Goal: Information Seeking & Learning: Find specific fact

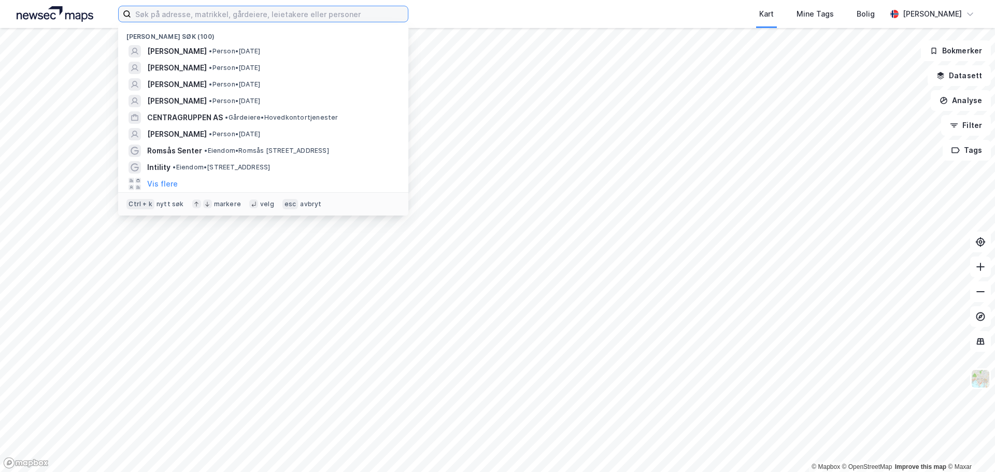
click at [189, 16] on input at bounding box center [269, 14] width 277 height 16
paste input "[PERSON_NAME]"
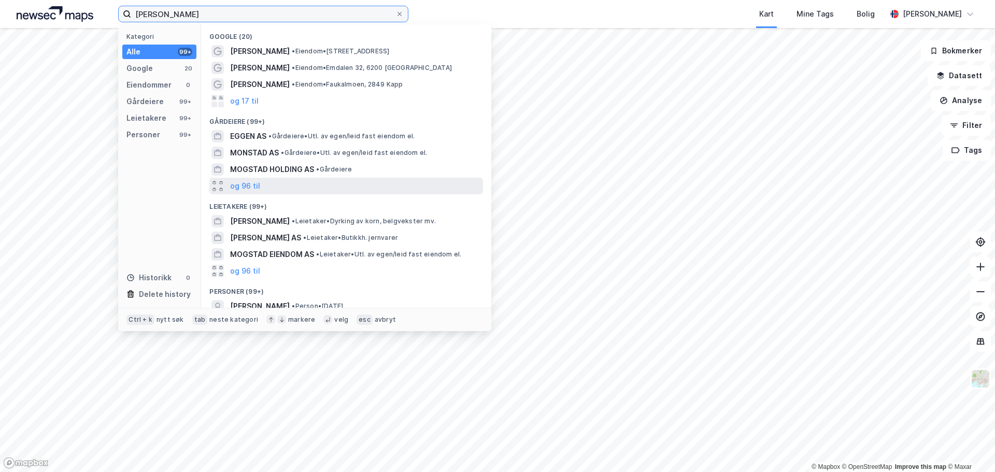
scroll to position [56, 0]
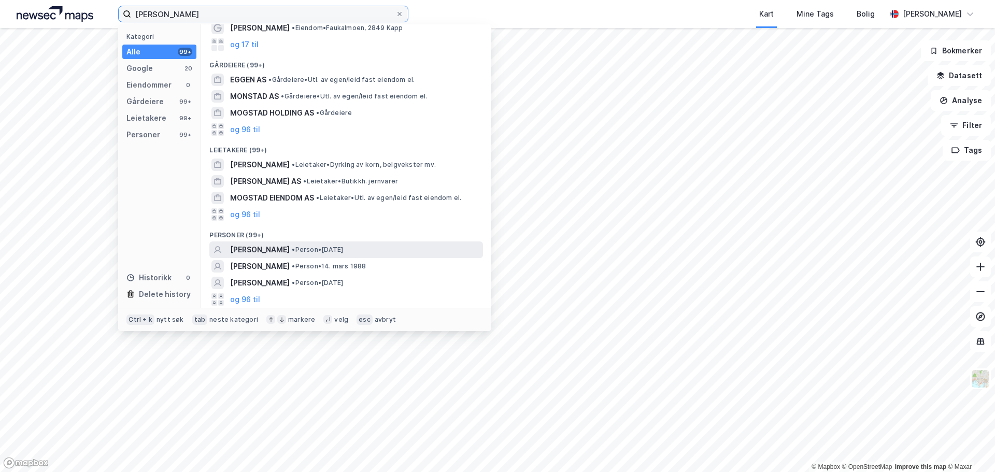
type input "[PERSON_NAME]"
click at [343, 248] on span "• Person • [DATE]" at bounding box center [317, 250] width 51 height 8
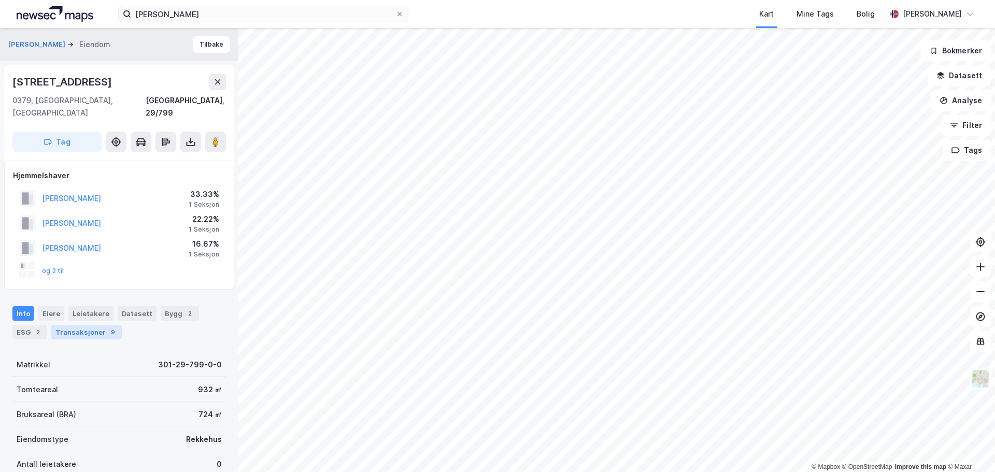
click at [108, 327] on div "9" at bounding box center [113, 332] width 10 height 10
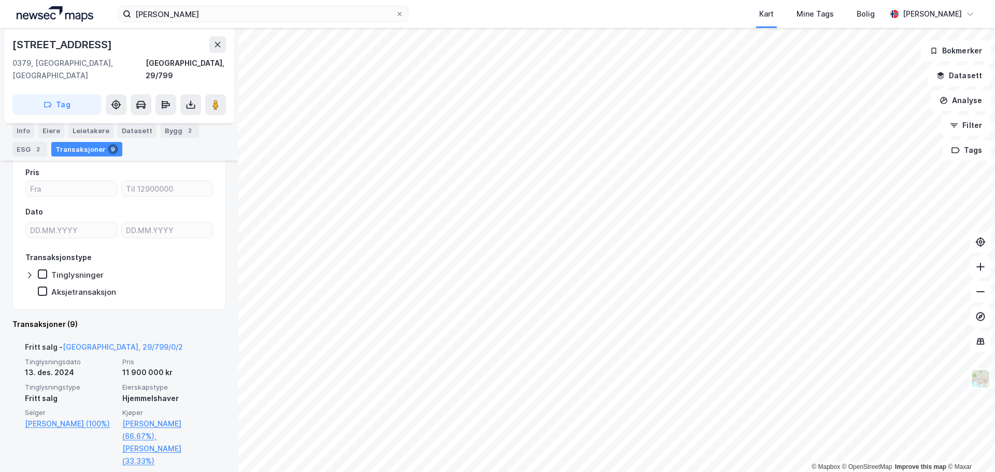
scroll to position [269, 0]
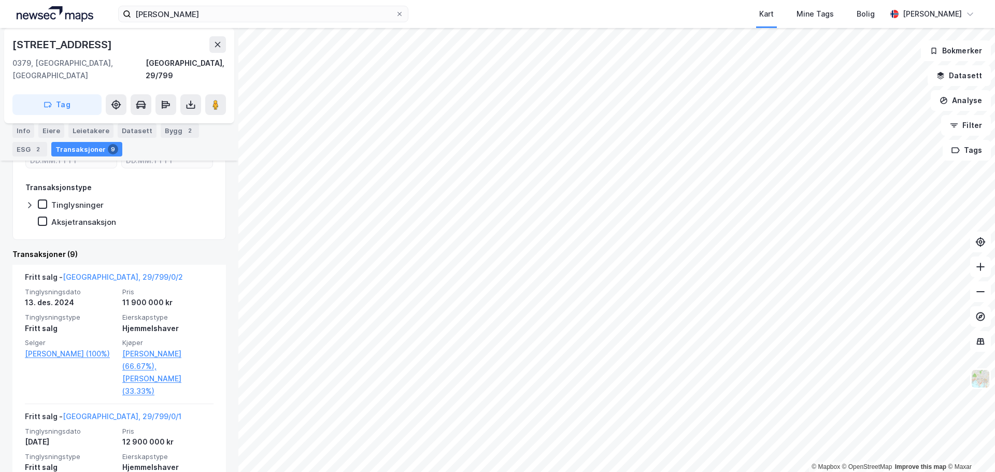
click at [7, 236] on div "[PERSON_NAME] 37a 0379, [GEOGRAPHIC_DATA], [GEOGRAPHIC_DATA] [GEOGRAPHIC_DATA],…" at bounding box center [119, 250] width 238 height 444
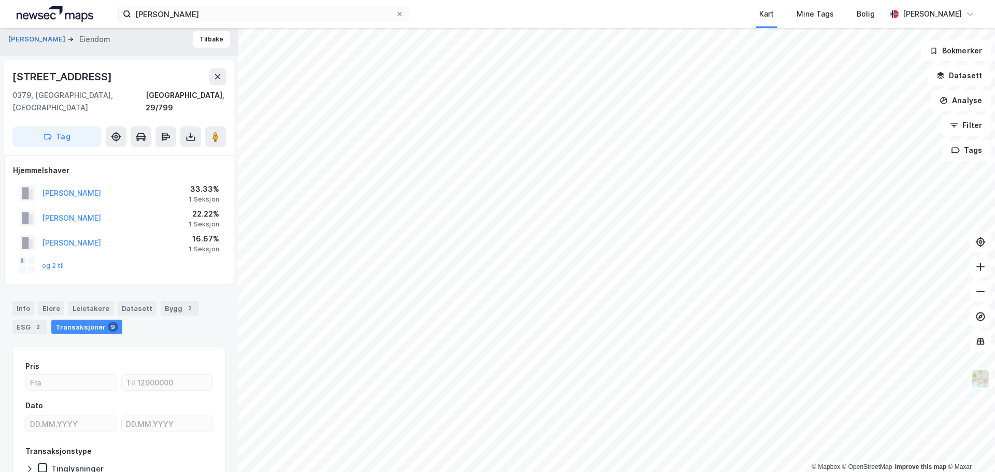
scroll to position [0, 0]
